Goal: Task Accomplishment & Management: Complete application form

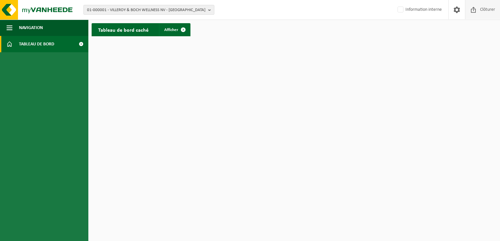
click at [486, 9] on span "Clôturer" at bounding box center [487, 9] width 18 height 19
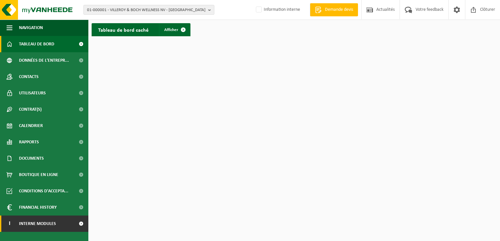
click at [48, 226] on span "Interne modules" at bounding box center [37, 224] width 37 height 16
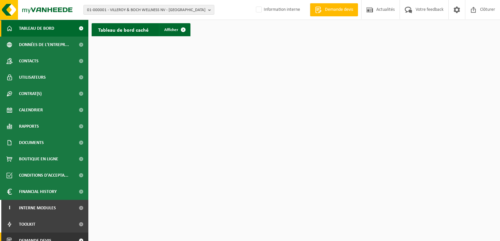
scroll to position [24, 0]
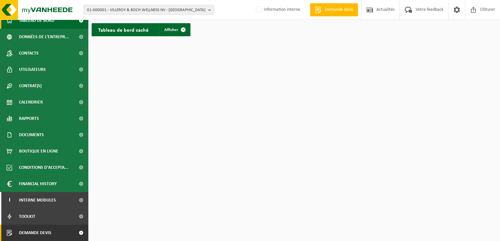
click at [68, 231] on link "Demande devis" at bounding box center [44, 233] width 88 height 16
click at [74, 233] on span at bounding box center [81, 233] width 15 height 16
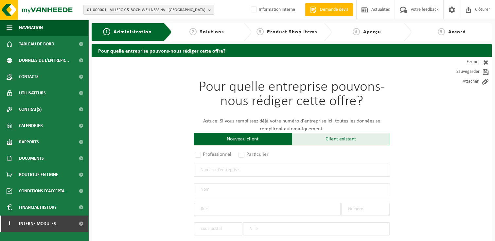
click at [314, 140] on div "Client existant" at bounding box center [341, 139] width 98 height 12
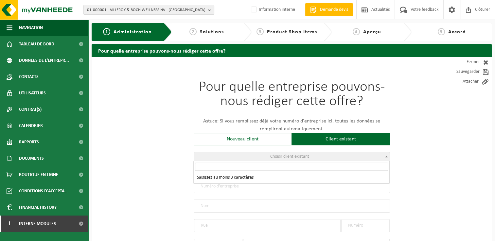
click at [274, 157] on span "Choisir client existant" at bounding box center [289, 156] width 39 height 5
type input "brumalh"
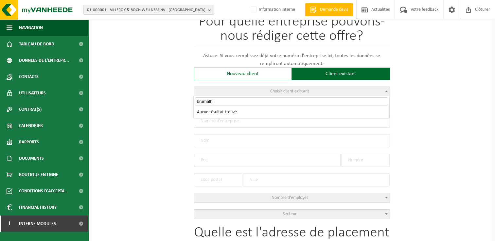
drag, startPoint x: 221, startPoint y: 102, endPoint x: 151, endPoint y: 104, distance: 70.0
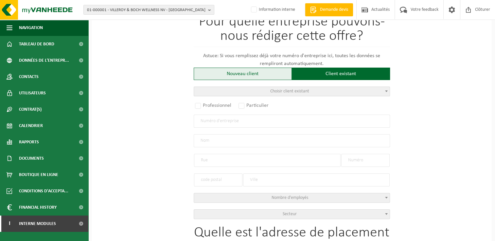
click at [235, 74] on div "Nouveau client" at bounding box center [243, 74] width 98 height 12
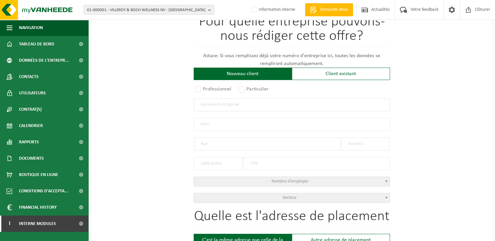
click at [221, 103] on input "text" at bounding box center [292, 104] width 196 height 13
type input "0695633124"
radio input "true"
type input "0695633124"
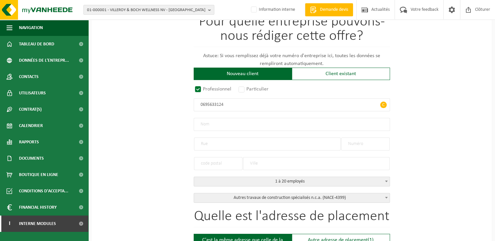
type input "BRUMALH BV"
type input "IS. MEYSKENSSTRAAT"
type input "127"
type input "1780"
type input "WEMMEL"
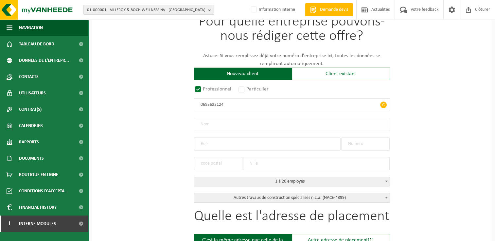
select select "D"
select select "NACE_4399"
type input "BRUMALH BV"
type input "IS. MEYSKENSSTRAAT"
type input "127"
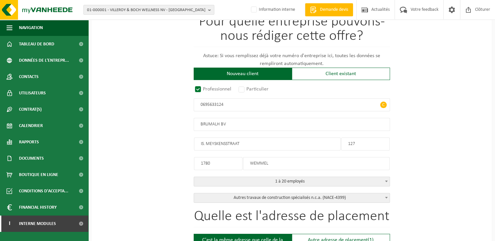
type input "1780"
type input "WEMMEL"
type input "2275705023"
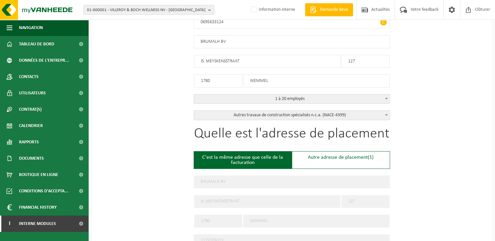
scroll to position [164, 0]
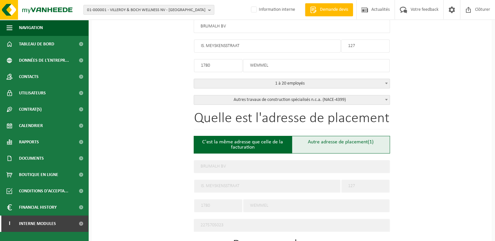
type input "0695633124"
click at [350, 144] on div "Autre adresse de placement (1)" at bounding box center [341, 145] width 98 height 18
type input "Chantier -"
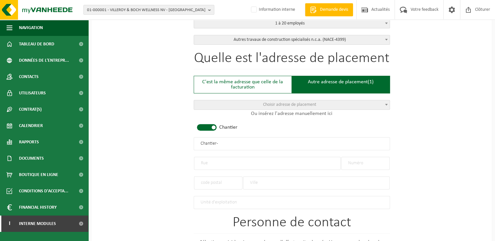
scroll to position [294, 0]
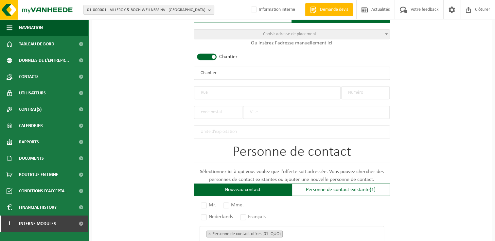
click at [228, 89] on input "text" at bounding box center [267, 92] width 147 height 13
type input "Rue des Archers"
type input "49"
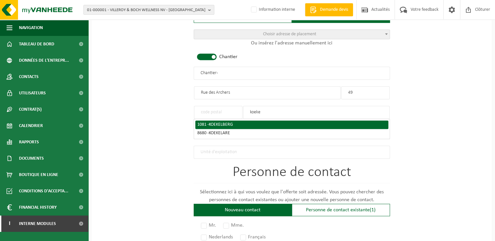
type input "koeke"
click at [237, 123] on div "1081 - KOEKELBERG" at bounding box center [291, 125] width 189 height 5
type input "1081"
type input "KOEKELBERG"
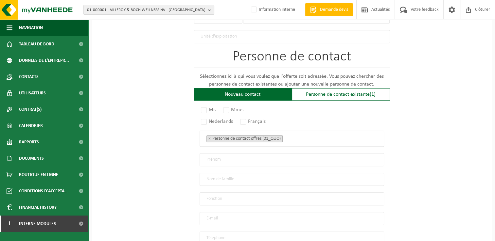
scroll to position [425, 0]
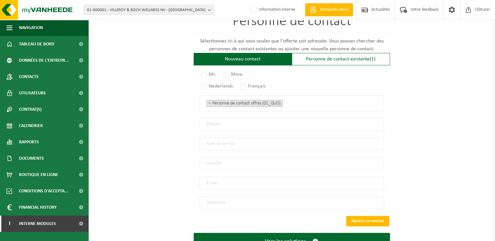
click at [220, 178] on input "email" at bounding box center [291, 183] width 184 height 13
click at [225, 180] on input "email" at bounding box center [291, 183] width 184 height 13
click at [227, 181] on input "email" at bounding box center [291, 183] width 184 height 13
type input "bruma_lh@outlook.com"
click at [260, 197] on input "tel" at bounding box center [291, 203] width 184 height 13
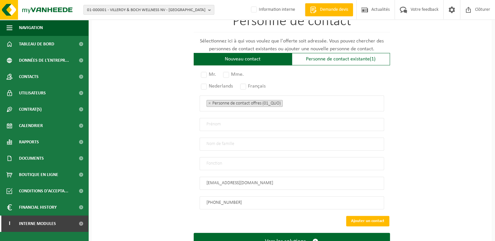
drag, startPoint x: 260, startPoint y: 196, endPoint x: 183, endPoint y: 198, distance: 77.5
click at [252, 200] on input "+32 477 49 03 13" at bounding box center [291, 203] width 184 height 13
drag, startPoint x: 252, startPoint y: 200, endPoint x: 214, endPoint y: 198, distance: 38.9
click at [214, 198] on input "+32 477 49 03 13" at bounding box center [291, 203] width 184 height 13
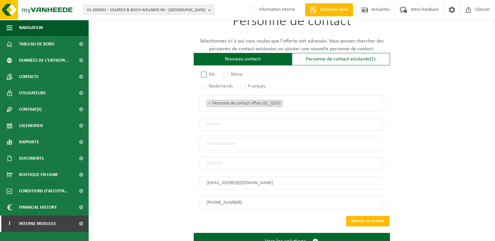
type input "+32 488 42 05 09"
click at [208, 70] on label "Mr." at bounding box center [208, 74] width 18 height 9
radio input "true"
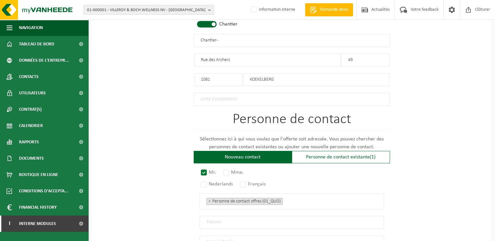
click at [143, 131] on div "Pour quelle entreprise pouvons-nous rédiger cette offre? Astuce: Si vous rempli…" at bounding box center [292, 47] width 400 height 635
drag, startPoint x: 225, startPoint y: 41, endPoint x: 27, endPoint y: 41, distance: 198.2
click at [27, 41] on div "Navigation Demande devis Actualités Votre feedback Clôturer Tableau de bord Don…" at bounding box center [247, 20] width 495 height 695
click at [218, 39] on input "BRUMALH - KOEKELBERG" at bounding box center [292, 40] width 196 height 13
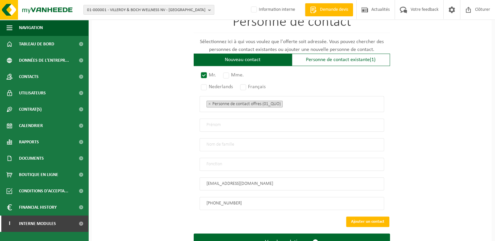
scroll to position [449, 0]
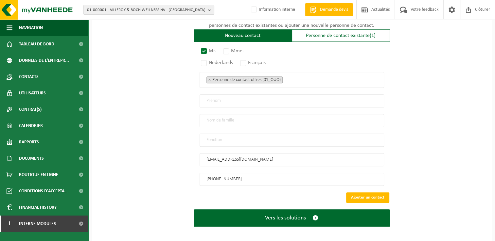
type input "BRUMALH - KOEKELBERG"
click at [222, 95] on input "text" at bounding box center [291, 101] width 184 height 13
type input "CONTACT"
type input "BRUMALH"
click at [243, 137] on input "text" at bounding box center [291, 140] width 184 height 13
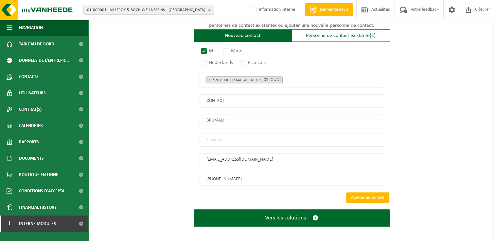
type input "Manager"
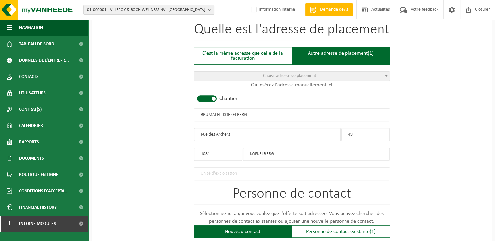
scroll to position [318, 0]
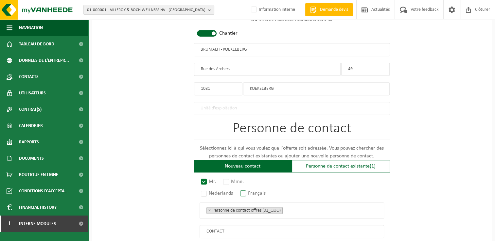
click at [251, 190] on label "Français" at bounding box center [253, 193] width 29 height 9
radio input "true"
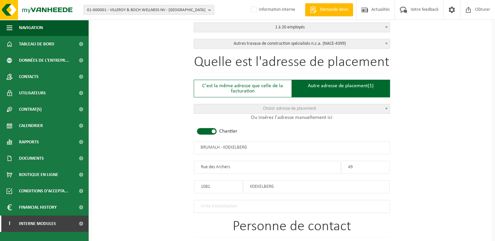
scroll to position [89, 0]
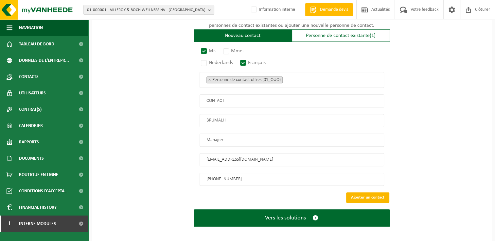
click at [360, 193] on button "Ajouter un contact" at bounding box center [367, 198] width 43 height 10
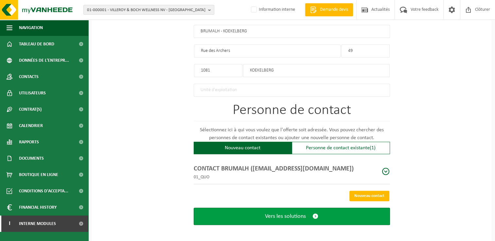
click at [317, 208] on button "Vers les solutions" at bounding box center [292, 216] width 196 height 17
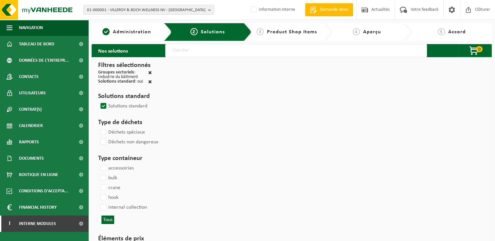
click at [253, 53] on input "text" at bounding box center [296, 50] width 262 height 13
type input "000291"
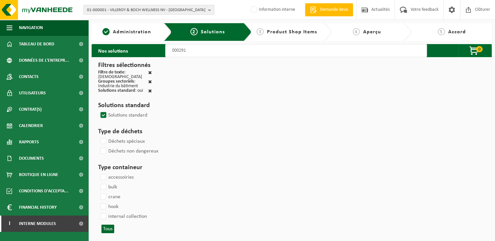
select select
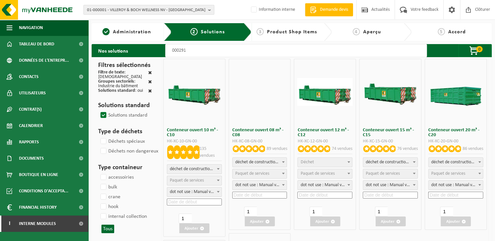
select select
select select "197"
select select
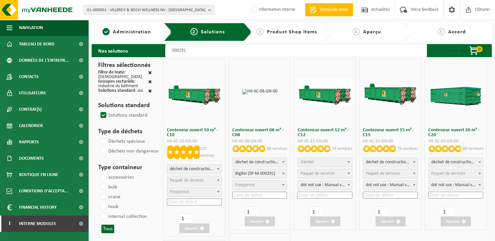
select select
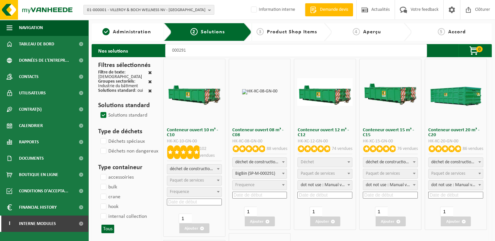
select select
select select "197"
select select
select select "197"
select select
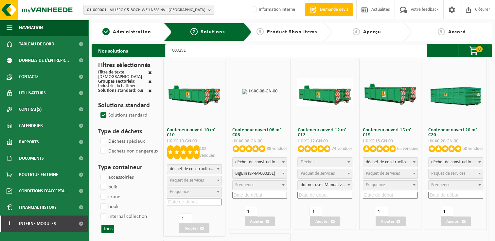
select select "25"
click at [254, 198] on div "déchet de construction et de démolition mélangé (inerte et non inerte) déchet d…" at bounding box center [259, 179] width 55 height 43
click at [254, 196] on input at bounding box center [259, 195] width 55 height 7
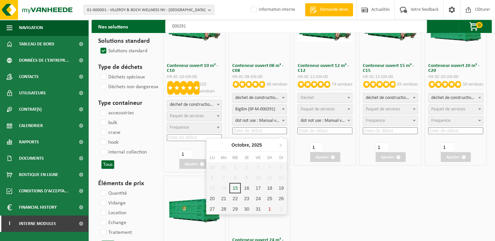
scroll to position [65, 0]
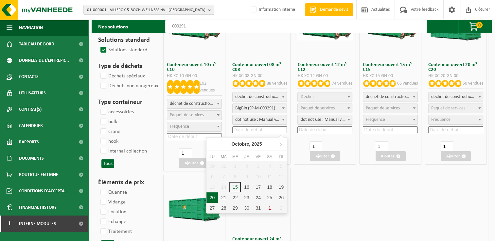
click at [214, 202] on div "20" at bounding box center [211, 198] width 11 height 10
type input "2025-10-20"
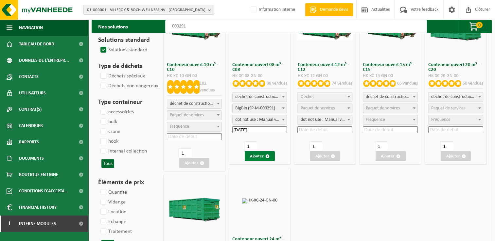
click at [262, 159] on button "Ajouter" at bounding box center [260, 156] width 30 height 10
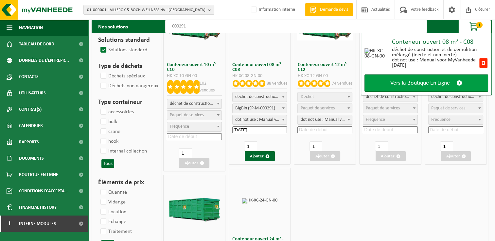
click at [441, 76] on link "Vers la Boutique En Ligne" at bounding box center [426, 83] width 124 height 17
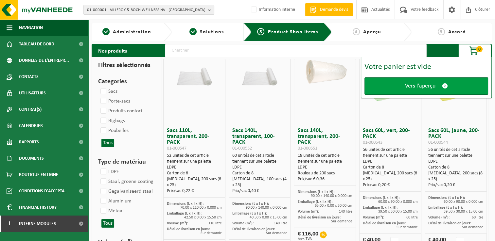
click at [439, 83] on link "Vers l'aperçu" at bounding box center [426, 86] width 124 height 17
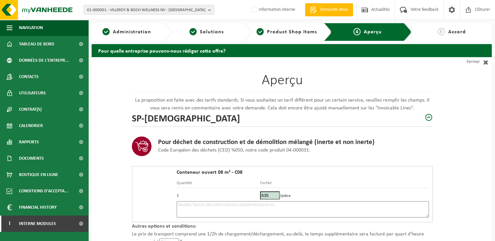
click at [237, 211] on textarea at bounding box center [303, 209] width 252 height 16
type textarea "Placement 20/10 -"
drag, startPoint x: 128, startPoint y: 32, endPoint x: 234, endPoint y: 129, distance: 144.0
click at [128, 32] on span "Administration" at bounding box center [132, 31] width 38 height 5
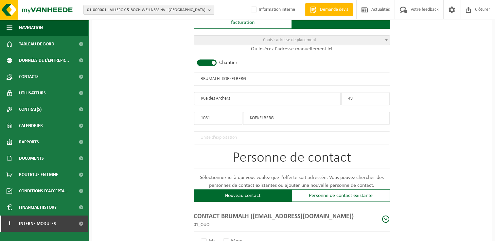
radio input "true"
type input "0695633124"
type input "BRUMALH BV"
type input "IS. MEYSKENSSTRAAT"
type input "127"
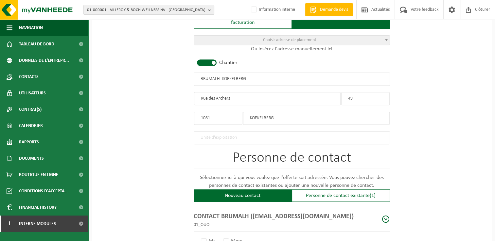
type input "1780"
type input "WEMMEL"
select select "D"
select select "NACE_4399"
select select
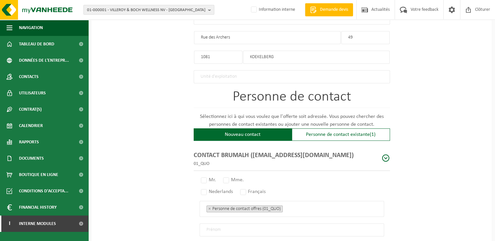
scroll to position [348, 0]
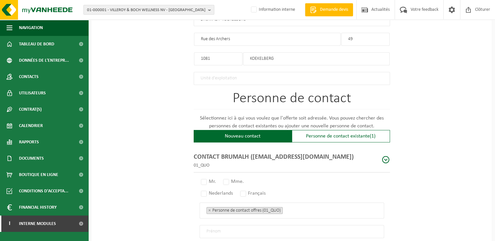
click at [386, 159] on span at bounding box center [386, 160] width 8 height 8
radio input "true"
type input "CONTACT"
type input "BRUMALH"
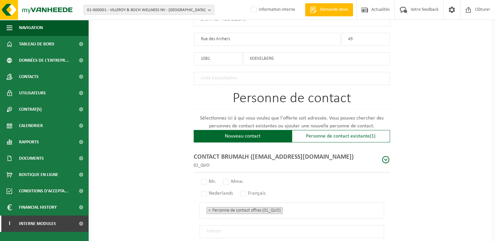
type input "Manager"
type input "bruma_lh@outlook.com"
type input "+32 488 42 05 09"
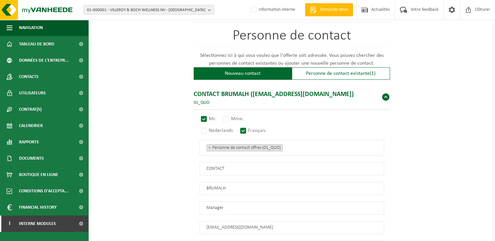
scroll to position [479, 0]
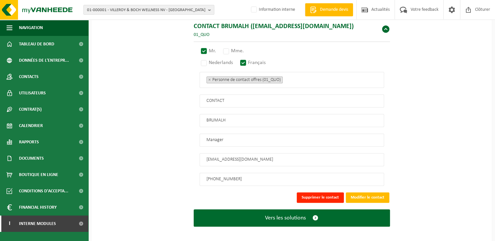
drag, startPoint x: 242, startPoint y: 178, endPoint x: 141, endPoint y: 181, distance: 101.1
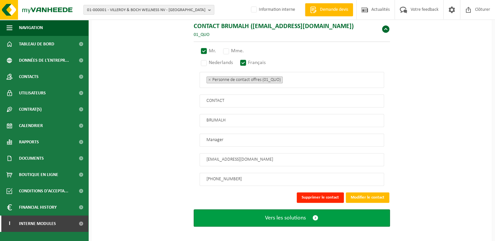
click at [306, 214] on button "Vers les solutions" at bounding box center [292, 218] width 196 height 17
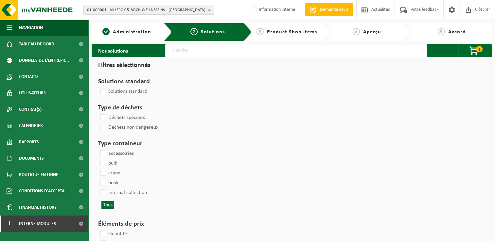
click at [450, 30] on span "Accord" at bounding box center [457, 31] width 18 height 5
click at [0, 0] on div "Patientez Le téléchargement est un peu long en raison de la grande quantité de …" at bounding box center [0, 0] width 0 height 0
select select
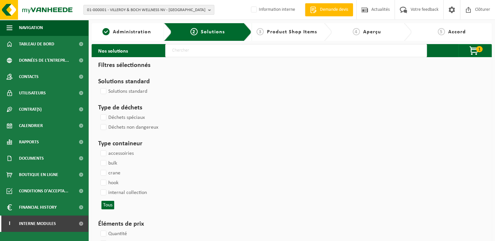
select select
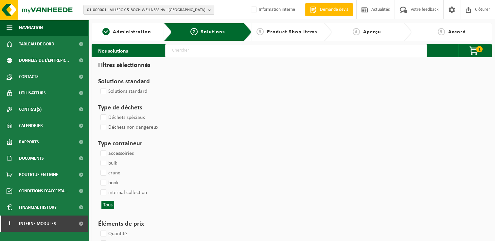
select select
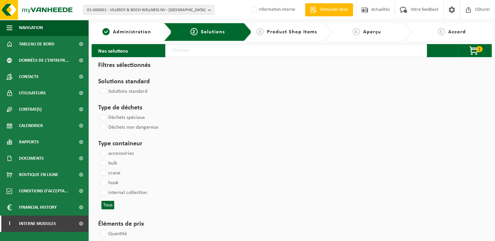
select select
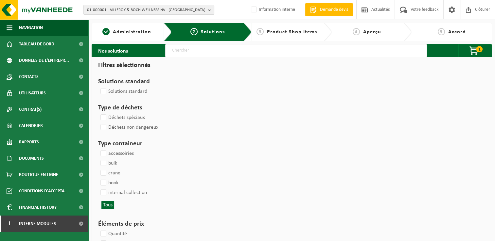
select select
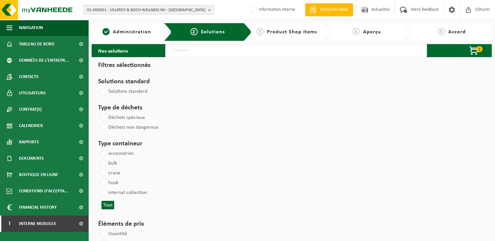
select select
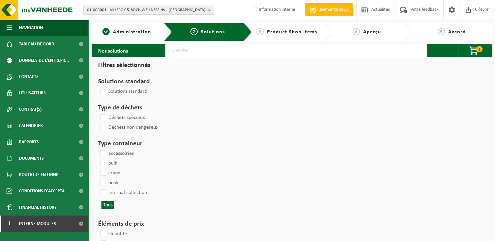
select select
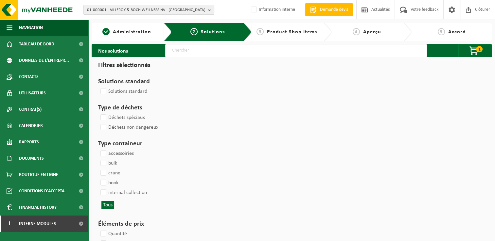
select select
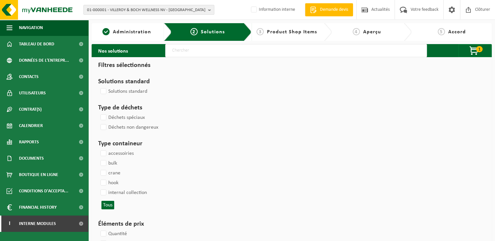
select select
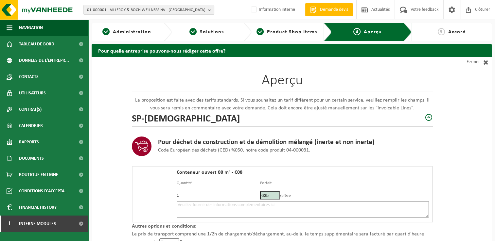
click at [230, 211] on textarea at bounding box center [303, 209] width 252 height 16
paste textarea "[PHONE_NUMBER]"
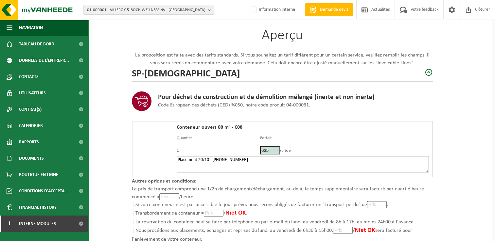
scroll to position [93, 0]
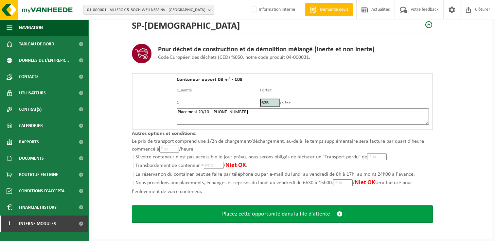
type textarea "Placement 20/10 - [PHONE_NUMBER]"
click at [245, 215] on span "Placez cette opportunité dans la file d'attente" at bounding box center [276, 214] width 108 height 7
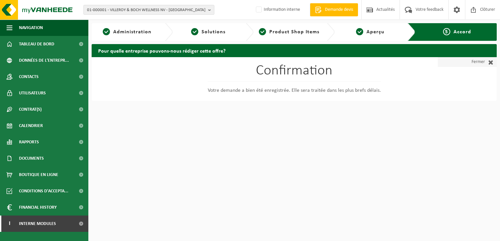
click at [480, 61] on link "Fermer" at bounding box center [467, 62] width 59 height 10
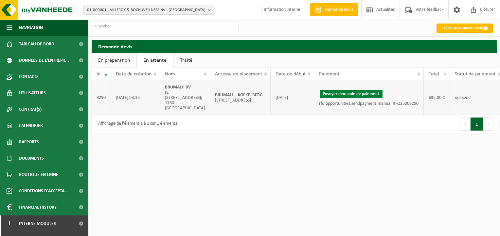
click at [350, 96] on button "Envoyer demande de paiement" at bounding box center [350, 94] width 63 height 9
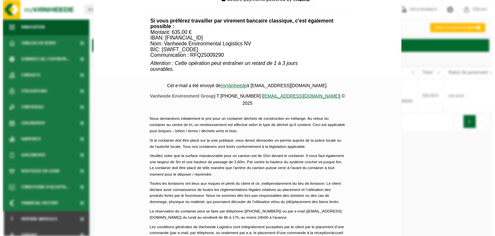
scroll to position [294, 0]
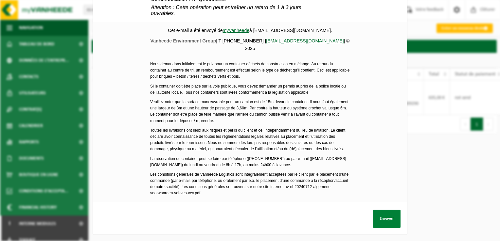
click at [396, 210] on button "Envoyer" at bounding box center [386, 219] width 27 height 18
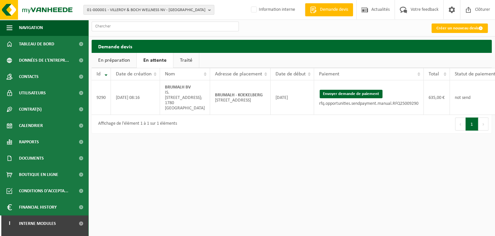
scroll to position [0, 35]
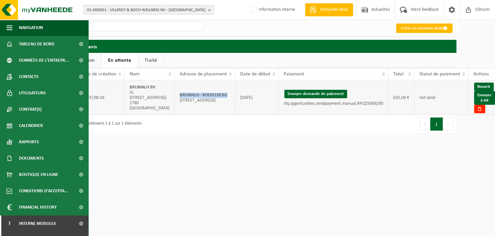
drag, startPoint x: 222, startPoint y: 95, endPoint x: 173, endPoint y: 95, distance: 49.1
click at [175, 95] on td "BRUMALH - KOEKELBERG Rue des Archers 49; 1081 KOEKELBERG" at bounding box center [205, 97] width 60 height 35
copy strong "BRUMALH - KOEKELBERG"
click at [487, 100] on link "Envoyer à AX" at bounding box center [484, 98] width 21 height 14
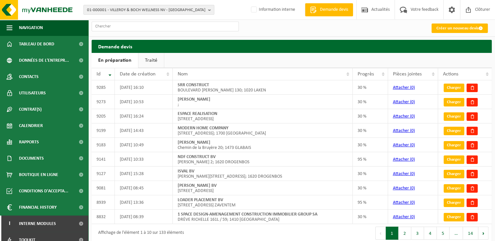
click at [471, 60] on ul "En préparation Traité" at bounding box center [292, 60] width 400 height 15
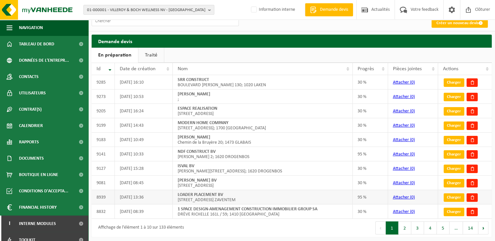
scroll to position [7, 0]
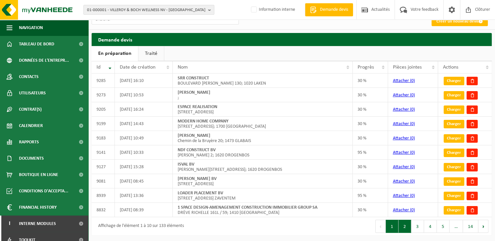
click at [402, 228] on button "2" at bounding box center [404, 226] width 13 height 13
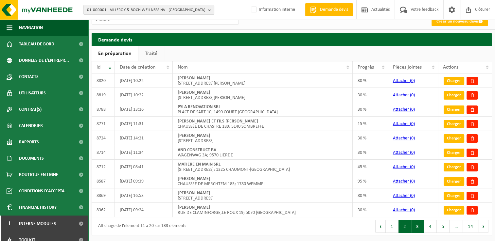
click at [421, 230] on button "3" at bounding box center [417, 226] width 13 height 13
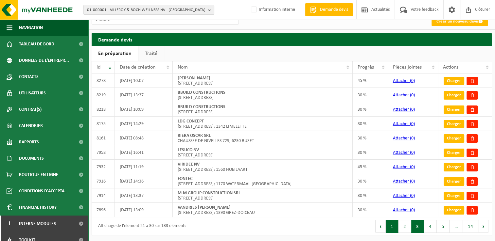
click at [392, 227] on button "1" at bounding box center [392, 226] width 13 height 13
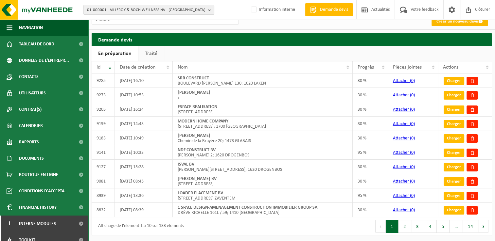
click at [454, 22] on link "Créer un nouveau devis" at bounding box center [459, 21] width 56 height 9
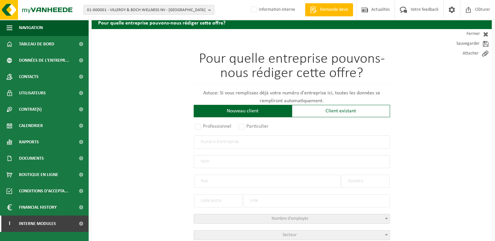
scroll to position [65, 0]
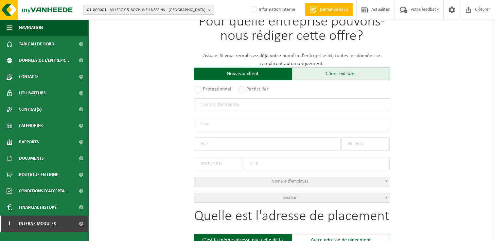
click at [328, 74] on div "Client existant" at bounding box center [341, 74] width 98 height 12
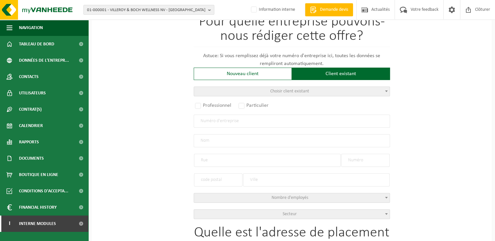
click at [265, 88] on span "Choisir client existant" at bounding box center [292, 91] width 196 height 9
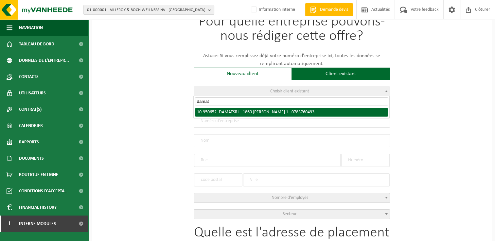
type input "damat"
radio input "true"
type input "0783.760.493"
type input "DAMAT SRL"
type input "[PERSON_NAME]"
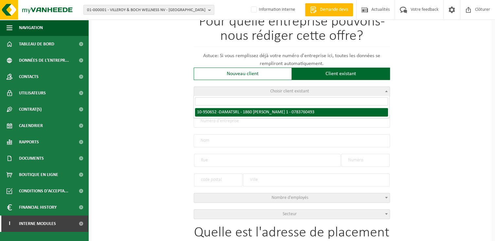
type input "1"
type input "1860"
type input "MEISE"
select select "11"
type input "DAMAT SRL"
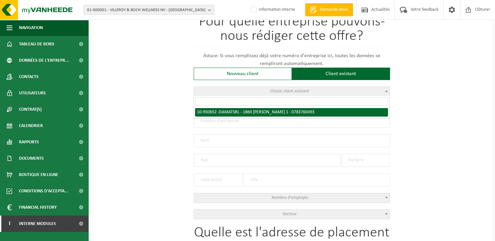
type input "KAREL BAUDEWIJNSLAAN"
type input "1"
type input "1860"
type input "MEISE"
select select "144653"
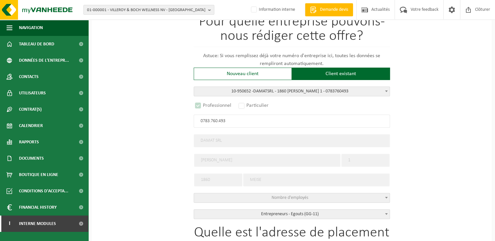
select select "D"
select select
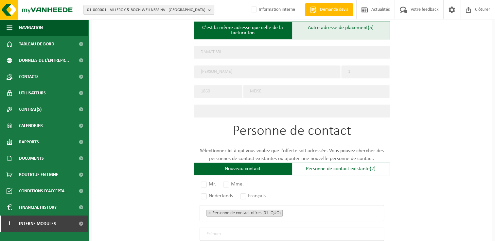
click at [319, 28] on div "Autre adresse de placement (5)" at bounding box center [341, 31] width 98 height 18
type input "Chantier -"
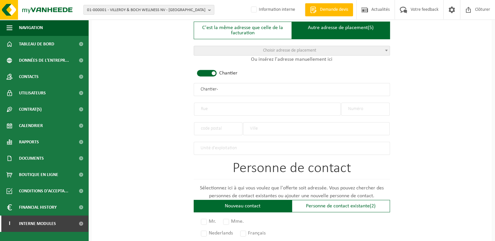
click at [256, 83] on input "Chantier -" at bounding box center [292, 89] width 196 height 13
click at [232, 107] on input "text" at bounding box center [267, 109] width 147 height 13
type input "Rue de Louvranges"
type input "27"
click at [227, 129] on input "text" at bounding box center [218, 128] width 48 height 13
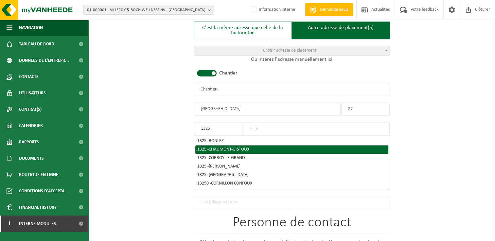
type input "1325"
click at [223, 148] on span "CHAUMONT-GISTOUX" at bounding box center [229, 149] width 41 height 5
type input "CHAUMONT-GISTOUX"
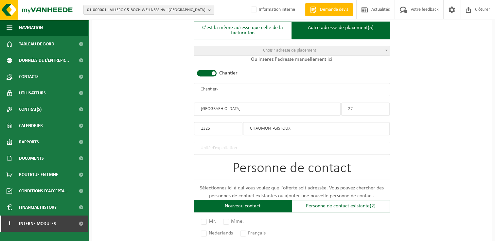
drag, startPoint x: 228, startPoint y: 88, endPoint x: 121, endPoint y: 88, distance: 106.9
click at [121, 88] on div "Pour quelle entreprise pouvons-nous rédiger cette offre? Astuce: Si vous rempli…" at bounding box center [292, 88] width 400 height 651
type input "DAMAT - CHAUMONT GISTOUX"
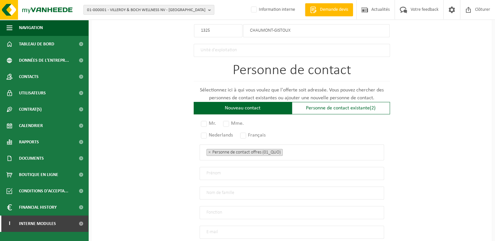
scroll to position [458, 0]
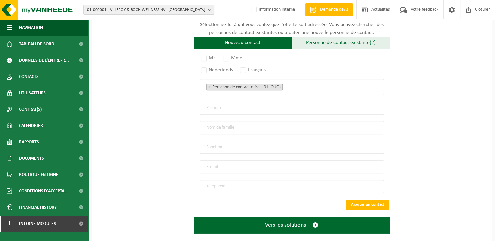
click at [343, 44] on div "Personne de contact existante (2)" at bounding box center [341, 43] width 98 height 12
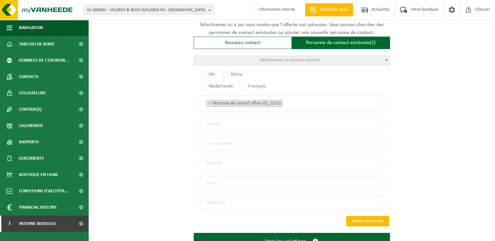
click at [253, 59] on span "Sélectionnez un contact existant" at bounding box center [292, 60] width 196 height 9
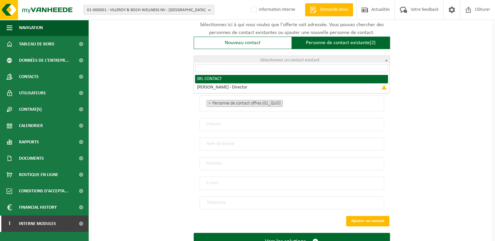
radio input "true"
select select "{"code":"10-950653","firstname":"CONTACT","surname":"SRL","gender":"Unknown","p…"
type input "CONTACT"
type input "SRL"
type input "damatd035@gmail.com"
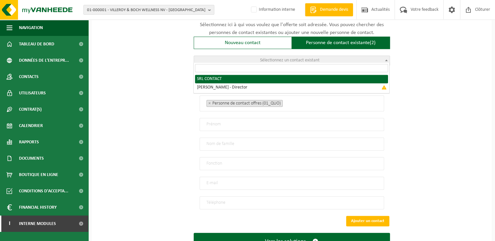
type input "0484/816 285"
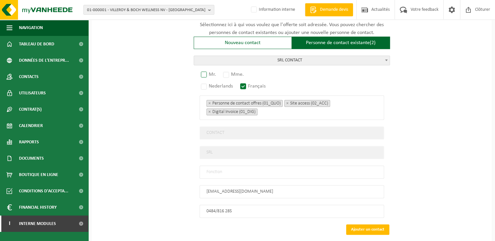
click at [202, 72] on label "Mr." at bounding box center [208, 74] width 18 height 9
radio input "true"
click at [215, 168] on input "text" at bounding box center [291, 172] width 184 height 13
type input "Manager"
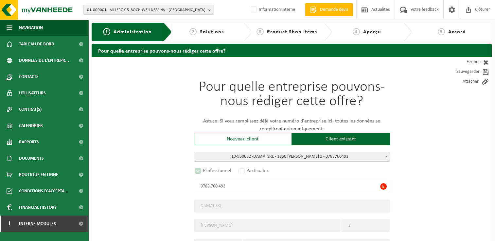
scroll to position [442, 0]
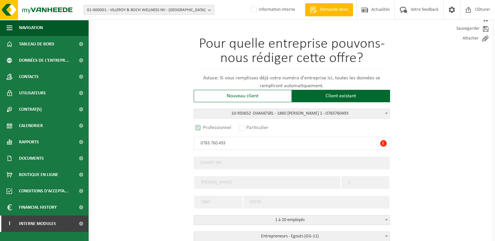
scroll to position [0, 0]
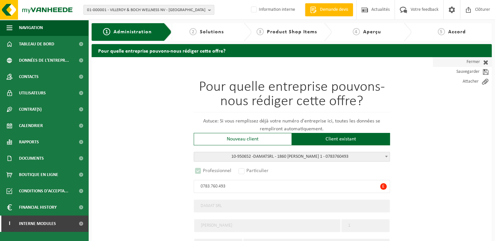
click at [473, 61] on link "Fermer" at bounding box center [462, 62] width 59 height 10
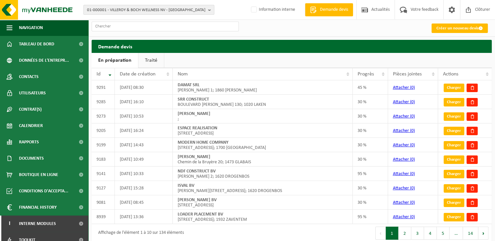
click at [118, 12] on span "01-000001 - VILLEROY & BOCH WELLNESS NV - [GEOGRAPHIC_DATA]" at bounding box center [146, 10] width 118 height 10
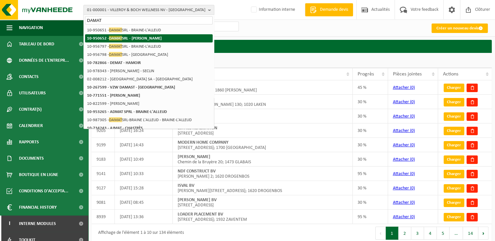
type input "DAMAT"
click at [117, 38] on span "DAMAT" at bounding box center [115, 38] width 13 height 5
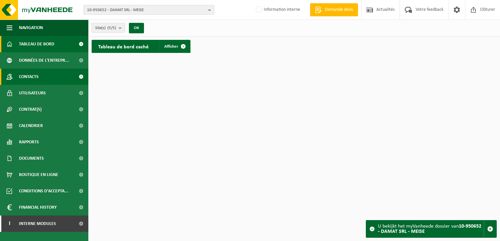
click at [46, 78] on link "Contacts" at bounding box center [44, 77] width 88 height 16
